Goal: Information Seeking & Learning: Stay updated

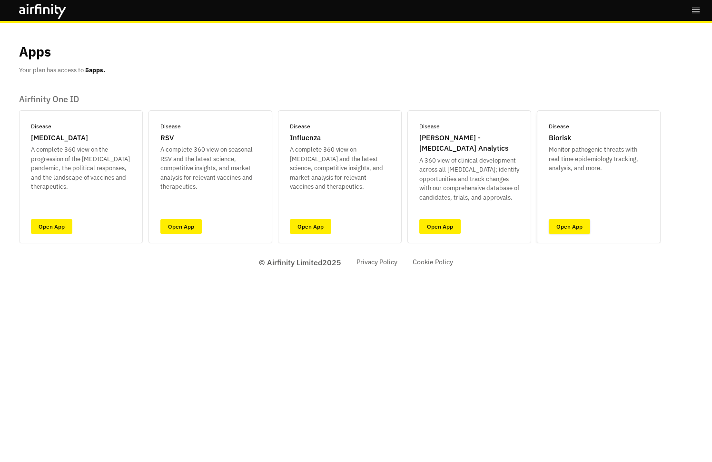
click at [583, 224] on link "Open App" at bounding box center [568, 226] width 41 height 15
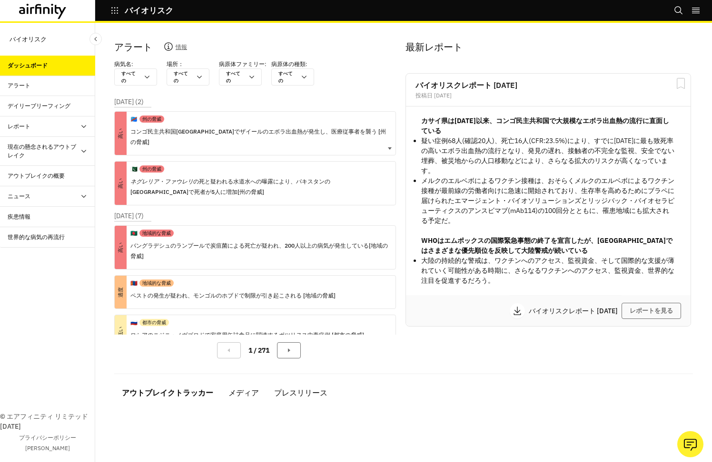
click at [209, 127] on p "コンゴ民主共和国[GEOGRAPHIC_DATA]でザイールのエボラ出血熱が発生し、医療従事者を襲う [州の脅威]" at bounding box center [258, 137] width 257 height 21
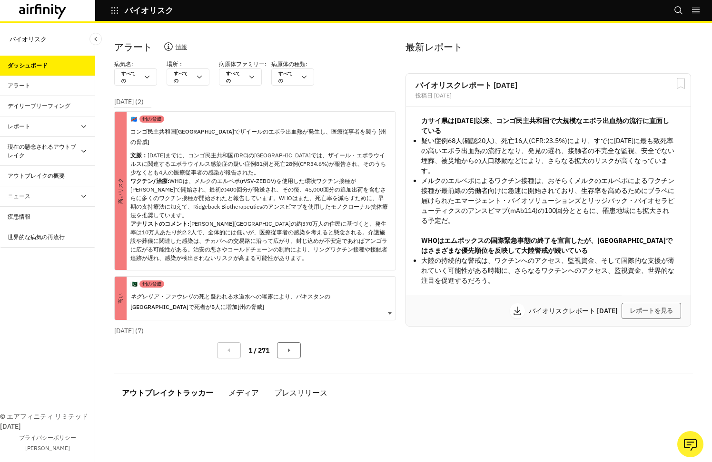
click at [202, 292] on p "ネグレリア・ファウレリ の死と疑われる水道水への曝露により、パキスタンの[GEOGRAPHIC_DATA]で死者が5人に増加[州の脅威]" at bounding box center [258, 302] width 257 height 21
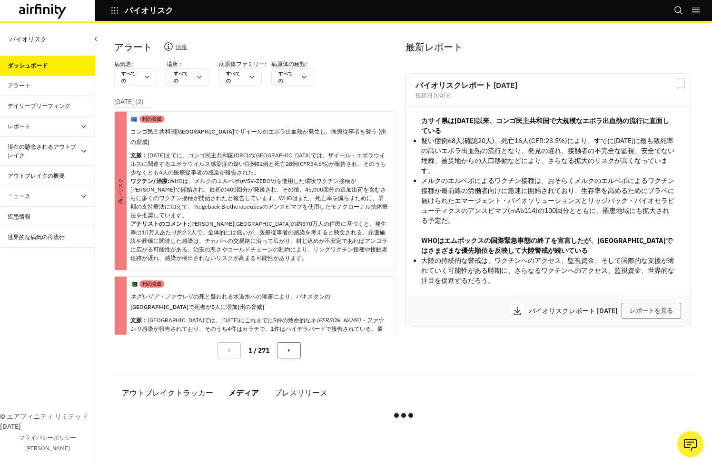
click at [248, 392] on div "メディア" at bounding box center [243, 393] width 30 height 14
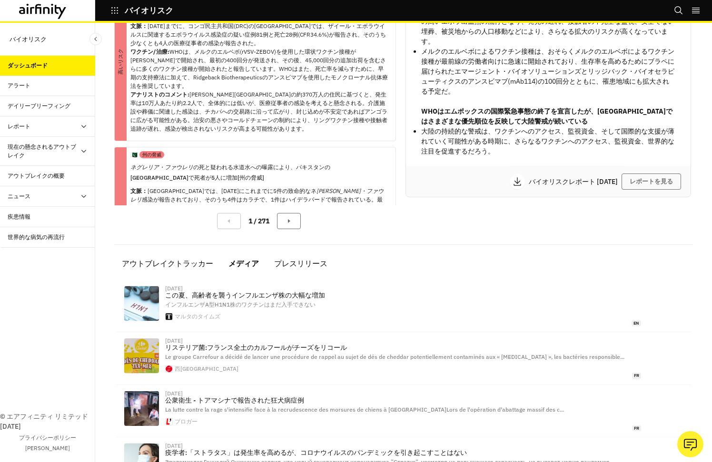
scroll to position [59, 0]
